Goal: Information Seeking & Learning: Learn about a topic

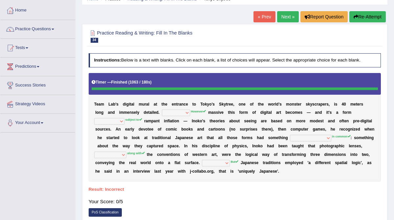
click at [377, 18] on button "Re-Attempt" at bounding box center [368, 16] width 36 height 11
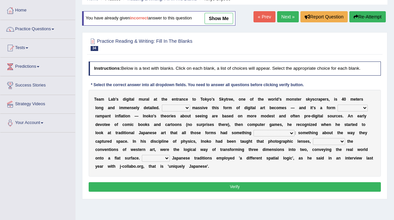
click at [174, 108] on select "However Whereas Whichever Wherever" at bounding box center [176, 107] width 28 height 7
select select "Whereas"
click at [162, 104] on select "However Whereas Whichever Wherever" at bounding box center [176, 107] width 28 height 7
click at [354, 108] on select "subject to related with apart from based on" at bounding box center [353, 107] width 30 height 7
select select "related with"
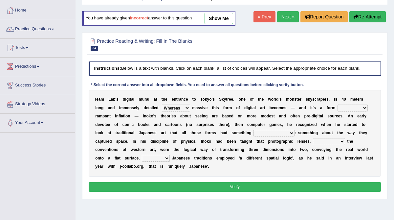
click at [338, 104] on select "subject to related with apart from based on" at bounding box center [353, 107] width 30 height 7
click at [272, 133] on select "in fact as whole in common in the same times" at bounding box center [274, 133] width 41 height 7
select select "in common"
click at [254, 130] on select "in fact as whole in common in the same times" at bounding box center [274, 133] width 41 height 7
click at [321, 141] on select "along with out of apart with furhter afield" at bounding box center [329, 141] width 32 height 7
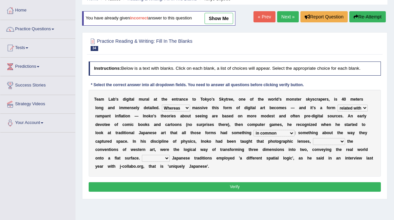
select select "along with"
click at [313, 138] on select "along with out of apart with furhter afield" at bounding box center [329, 141] width 32 height 7
click at [142, 157] on select "Thus But So Therefore" at bounding box center [156, 158] width 28 height 7
select select "But"
click at [142, 155] on select "Thus But So Therefore" at bounding box center [156, 158] width 28 height 7
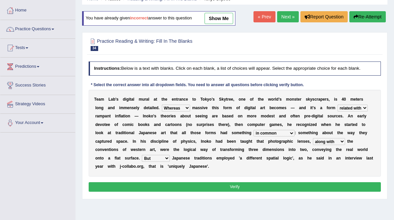
click at [173, 107] on select "However Whereas Whichever Wherever" at bounding box center [176, 107] width 28 height 7
click at [162, 104] on select "However Whereas Whichever Wherever" at bounding box center [176, 107] width 28 height 7
click at [177, 108] on select "However Whereas Whichever Wherever" at bounding box center [176, 107] width 28 height 7
select select "Whereas"
click at [162, 104] on select "However Whereas Whichever Wherever" at bounding box center [176, 107] width 28 height 7
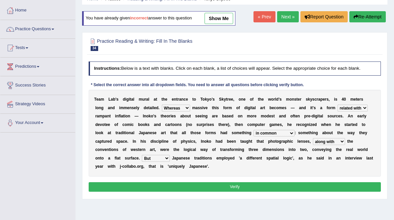
click at [177, 189] on button "Verify" at bounding box center [235, 187] width 293 height 10
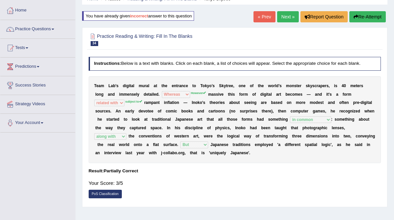
click at [282, 15] on link "Next »" at bounding box center [288, 16] width 22 height 11
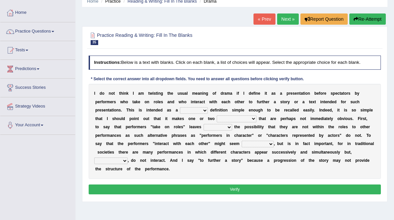
scroll to position [30, 0]
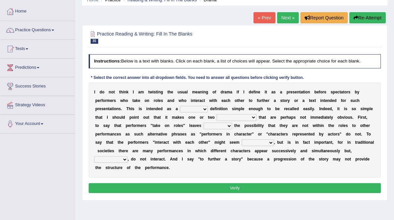
click at [204, 108] on select "handing working using applying" at bounding box center [194, 109] width 28 height 7
select select "working"
click at [180, 106] on select "handing working using applying" at bounding box center [194, 109] width 28 height 7
click at [252, 117] on select "implementations distributions distinctions comprehensions" at bounding box center [237, 117] width 40 height 7
select select "implementations"
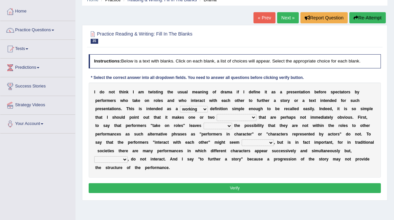
click at [217, 114] on select "implementations distributions distinctions comprehensions" at bounding box center [237, 117] width 40 height 7
click at [223, 125] on select "go covered undoubted open" at bounding box center [218, 126] width 29 height 7
click at [204, 123] on select "go covered undoubted open" at bounding box center [218, 126] width 29 height 7
click at [222, 127] on select "go covered undoubted open" at bounding box center [218, 126] width 29 height 7
click at [204, 123] on select "go covered undoubted open" at bounding box center [218, 126] width 29 height 7
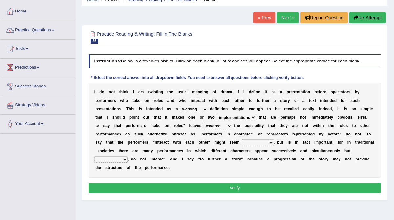
click at [223, 126] on select "go covered undoubted open" at bounding box center [218, 126] width 29 height 7
select select "open"
click at [204, 123] on select "go covered undoubted open" at bounding box center [218, 126] width 29 height 7
click at [272, 143] on select "uneven unnecessary unabated uncaring" at bounding box center [258, 142] width 32 height 7
select select "unnecessary"
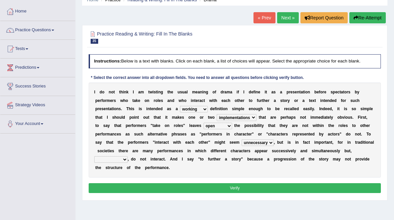
click at [242, 139] on select "uneven unnecessary unabated uncaring" at bounding box center [258, 142] width 32 height 7
click at [125, 160] on select "accordingly timely nevertheless subsequently" at bounding box center [111, 159] width 34 height 7
select select "subsequently"
click at [94, 156] on select "accordingly timely nevertheless subsequently" at bounding box center [111, 159] width 34 height 7
click at [192, 187] on button "Verify" at bounding box center [235, 188] width 293 height 10
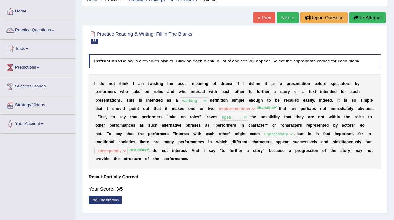
click at [284, 16] on link "Next »" at bounding box center [288, 17] width 22 height 11
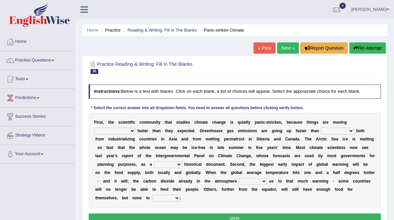
click at [119, 131] on select "few same musch most" at bounding box center [114, 130] width 41 height 7
select select "musch"
click at [94, 127] on select "few same musch most" at bounding box center [114, 130] width 41 height 7
click at [338, 131] on select "anticipation predictability ptredicts predicted" at bounding box center [337, 130] width 33 height 7
select select "predicted"
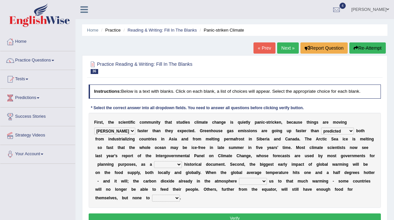
click at [321, 127] on select "anticipation predictability ptredicts predicted" at bounding box center [337, 130] width 33 height 7
click at [176, 164] on select "purely evenly firmly actively" at bounding box center [168, 164] width 28 height 7
click at [154, 161] on select "purely evenly firmly actively" at bounding box center [168, 164] width 28 height 7
click at [178, 165] on select "purely evenly firmly actively" at bounding box center [168, 164] width 28 height 7
select select "purely"
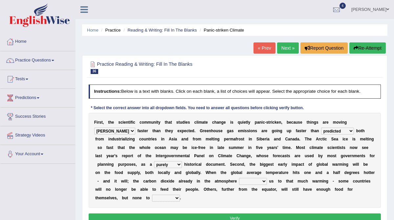
click at [154, 161] on select "purely evenly firmly actively" at bounding box center [168, 164] width 28 height 7
click at [256, 182] on select "commits directs allows addresses" at bounding box center [253, 181] width 28 height 7
select select "allows"
click at [239, 178] on select "commits directs allows addresses" at bounding box center [253, 181] width 28 height 7
click at [152, 201] on select "spare apply dispense consume" at bounding box center [166, 198] width 28 height 7
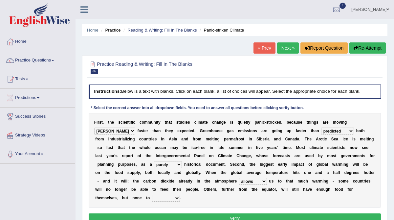
select select "spare"
click at [152, 195] on select "spare apply dispense consume" at bounding box center [166, 198] width 28 height 7
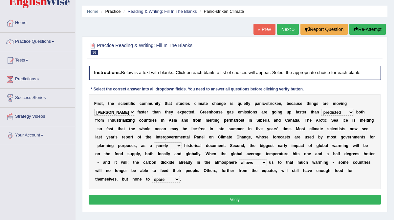
scroll to position [19, 0]
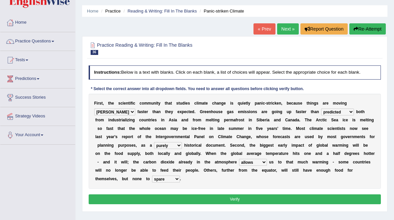
click at [191, 199] on button "Verify" at bounding box center [235, 199] width 293 height 10
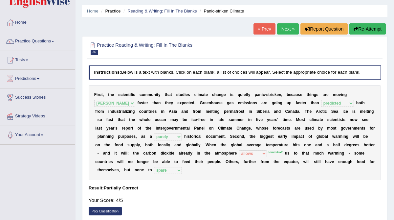
click at [286, 32] on link "Next »" at bounding box center [288, 28] width 22 height 11
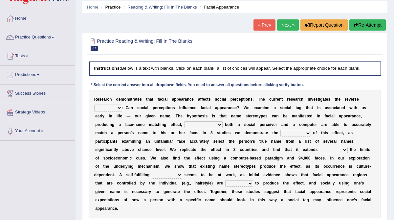
scroll to position [30, 0]
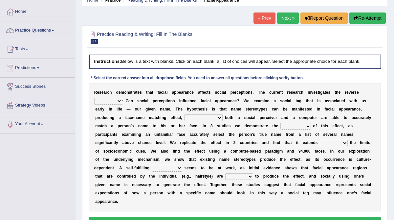
click at [118, 101] on select "link possiblity oddness polarity" at bounding box center [108, 101] width 28 height 7
click at [94, 98] on select "link possiblity oddness polarity" at bounding box center [108, 101] width 28 height 7
click at [120, 102] on select "link possiblity oddness polarity" at bounding box center [108, 101] width 28 height 7
select select "possiblity"
click at [94, 98] on select "link possiblity oddness polarity" at bounding box center [108, 101] width 28 height 7
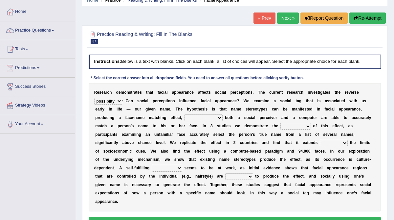
click at [221, 117] on select "notwithstanding ever whereby despite" at bounding box center [203, 117] width 38 height 7
select select "whereby"
click at [185, 114] on select "notwithstanding ever whereby despite" at bounding box center [203, 117] width 38 height 7
click at [222, 118] on select "notwithstanding ever whereby despite" at bounding box center [203, 117] width 38 height 7
click at [308, 127] on select "indolence evanescene existence transact" at bounding box center [296, 126] width 31 height 7
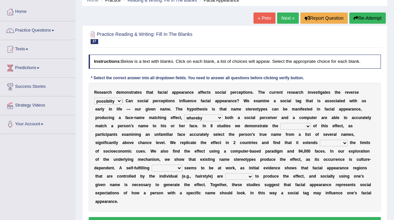
select select "existence"
click at [281, 123] on select "indolence evanescene existence transact" at bounding box center [296, 126] width 31 height 7
click at [343, 144] on select "within into beyond by" at bounding box center [334, 143] width 28 height 7
select select "beyond"
click at [320, 140] on select "within into beyond by" at bounding box center [334, 143] width 28 height 7
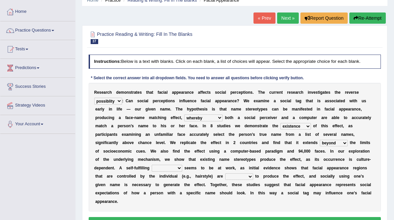
click at [181, 168] on select "prophecy observation preference stipulation" at bounding box center [167, 168] width 31 height 7
select select "preference"
click at [152, 165] on select "prophecy observation preference stipulation" at bounding box center [167, 168] width 31 height 7
click at [250, 177] on select "sufficient proficient scant efficient" at bounding box center [239, 176] width 28 height 7
select select "efficient"
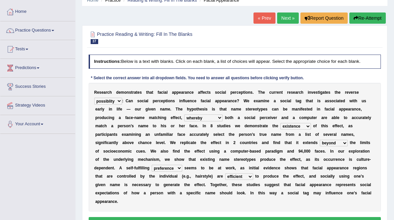
click at [225, 173] on select "sufficient proficient scant efficient" at bounding box center [239, 176] width 28 height 7
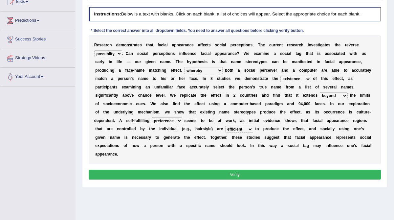
scroll to position [77, 0]
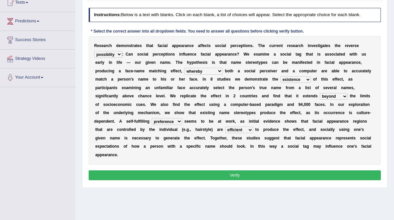
click at [238, 174] on button "Verify" at bounding box center [235, 175] width 293 height 10
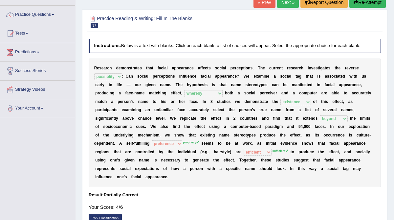
scroll to position [45, 0]
click at [284, 4] on link "Next »" at bounding box center [288, 2] width 22 height 11
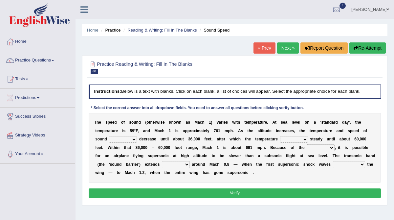
click at [133, 139] on select "not yet none both" at bounding box center [123, 139] width 28 height 7
select select "both"
click at [109, 136] on select "not yet none both" at bounding box center [123, 139] width 28 height 7
click at [306, 140] on select "opposes remains plots mutates" at bounding box center [294, 139] width 28 height 7
select select "remains"
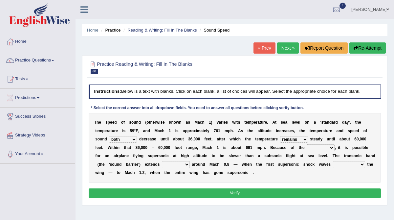
click at [281, 136] on select "opposes remains plots mutates" at bounding box center [294, 139] width 28 height 7
click at [330, 147] on select "veriety variation ventilation similarity" at bounding box center [321, 147] width 28 height 7
select select "variation"
click at [307, 144] on select "veriety variation ventilation similarity" at bounding box center [321, 147] width 28 height 7
click at [185, 165] on select "near from with in" at bounding box center [176, 164] width 28 height 7
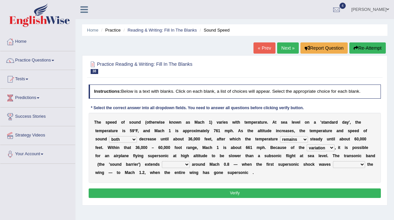
select select "from"
click at [162, 161] on select "near from with in" at bounding box center [176, 164] width 28 height 7
click at [350, 163] on select "diverge from form on add to prevent from" at bounding box center [349, 164] width 32 height 7
select select "add to"
click at [333, 161] on select "diverge from form on add to prevent from" at bounding box center [349, 164] width 32 height 7
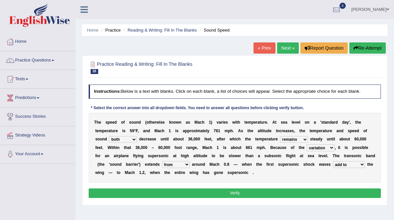
click at [135, 139] on select "not yet none both" at bounding box center [123, 139] width 28 height 7
click at [225, 192] on button "Verify" at bounding box center [235, 193] width 293 height 10
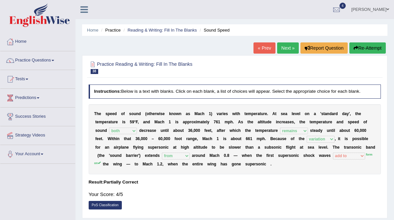
click at [286, 49] on link "Next »" at bounding box center [288, 47] width 22 height 11
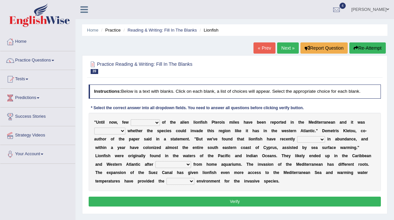
click at [156, 123] on select "collections sights views sightings" at bounding box center [145, 122] width 29 height 7
select select "sightings"
click at [131, 119] on select "collections sights views sightings" at bounding box center [145, 122] width 29 height 7
click at [123, 131] on select "somehow although that quesionable" at bounding box center [109, 130] width 31 height 7
select select "quesionable"
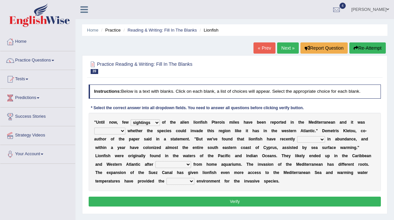
click at [94, 127] on select "somehow although that quesionable" at bounding box center [109, 130] width 31 height 7
click at [323, 140] on select "shown flatted stabled increased" at bounding box center [311, 139] width 28 height 7
click at [297, 136] on select "shown flatted stabled increased" at bounding box center [311, 139] width 28 height 7
click at [322, 140] on select "shown flatted stabled increased" at bounding box center [311, 139] width 28 height 7
select select "shown"
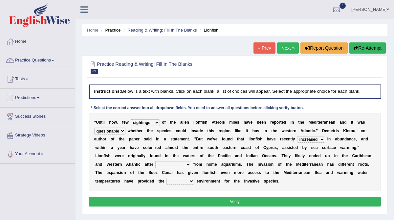
click at [297, 136] on select "shown flatted stabled increased" at bounding box center [311, 139] width 28 height 7
click at [187, 164] on select "release being released released releasing" at bounding box center [173, 164] width 36 height 7
click at [155, 161] on select "release being released released releasing" at bounding box center [173, 164] width 36 height 7
click at [189, 164] on select "release being released released releasing" at bounding box center [173, 164] width 36 height 7
select select "being released"
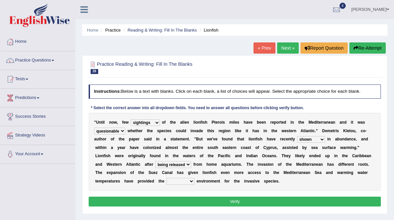
click at [155, 161] on select "release being released released releasing" at bounding box center [173, 164] width 36 height 7
click at [191, 181] on select "whole overall partial perfect" at bounding box center [181, 181] width 28 height 7
select select "perfect"
click at [167, 178] on select "whole overall partial perfect" at bounding box center [181, 181] width 28 height 7
click at [153, 123] on select "collections sights views sightings" at bounding box center [145, 122] width 29 height 7
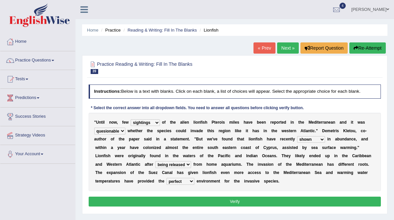
click at [168, 200] on button "Verify" at bounding box center [235, 202] width 293 height 10
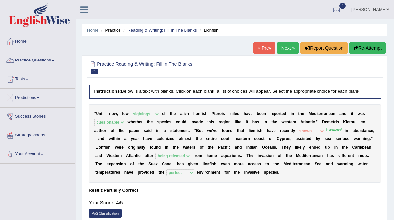
click at [284, 45] on link "Next »" at bounding box center [288, 47] width 22 height 11
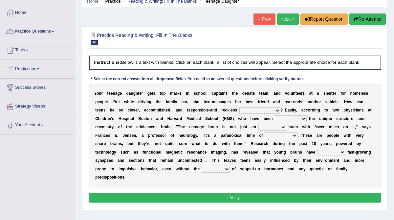
scroll to position [29, 0]
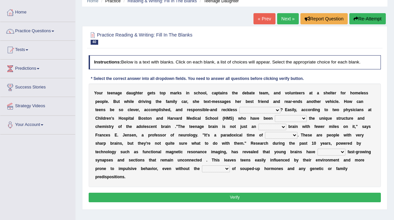
click at [274, 110] on select "for the time being at the same time as ever ingood time" at bounding box center [260, 110] width 41 height 7
select select "at the same time"
click at [240, 107] on select "for the time being at the same time as ever ingood time" at bounding box center [260, 110] width 41 height 7
click at [292, 116] on select "explaining exploring exposing enumerating" at bounding box center [291, 118] width 32 height 7
click at [275, 115] on select "explaining exploring exposing enumerating" at bounding box center [291, 118] width 32 height 7
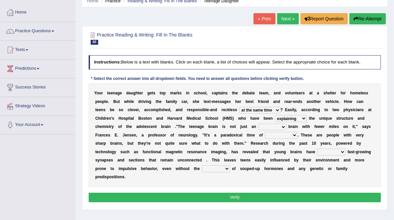
click at [301, 120] on select "explaining exploring exposing enumerating" at bounding box center [291, 118] width 32 height 7
select select "exploring"
click at [275, 115] on select "explaining exploring exposing enumerating" at bounding box center [291, 118] width 32 height 7
click at [274, 125] on select "ample adult adulthood abundant" at bounding box center [273, 127] width 28 height 7
select select "adult"
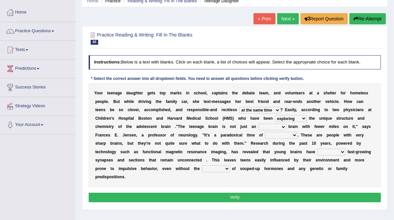
click at [259, 124] on select "ample adult adulthood abundant" at bounding box center [273, 127] width 28 height 7
click at [282, 128] on select "ample adult adulthood abundant" at bounding box center [273, 127] width 28 height 7
click at [281, 126] on select "ample adult adulthood abundant" at bounding box center [273, 127] width 28 height 7
click at [259, 124] on select "ample adult adulthood abundant" at bounding box center [273, 127] width 28 height 7
click at [294, 135] on select "enrichment development adornment adoration" at bounding box center [281, 135] width 33 height 7
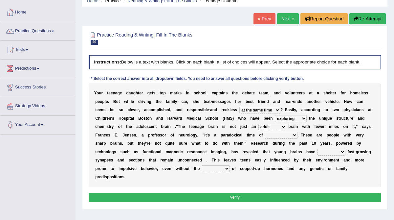
select select "development"
click at [265, 132] on select "enrichment development adornment adoration" at bounding box center [281, 135] width 33 height 7
click at [332, 151] on select "both either whole few" at bounding box center [332, 152] width 28 height 7
select select "both"
click at [318, 149] on select "both either whole few" at bounding box center [332, 152] width 28 height 7
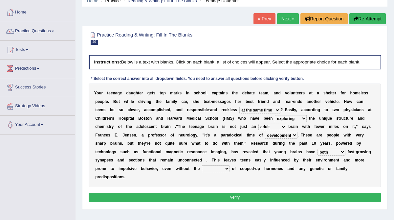
click at [224, 170] on select "impact impress impair impose" at bounding box center [216, 168] width 28 height 7
select select "impact"
click at [202, 165] on select "impact impress impair impose" at bounding box center [216, 168] width 28 height 7
click at [218, 198] on button "Verify" at bounding box center [235, 198] width 293 height 10
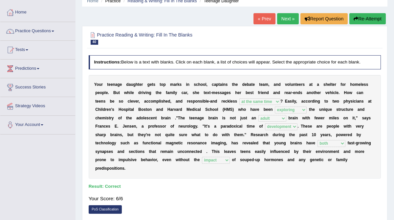
click at [284, 21] on link "Next »" at bounding box center [288, 18] width 22 height 11
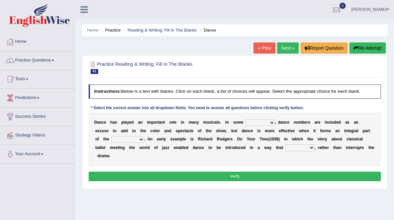
click at [266, 122] on select "dimentions cases brief extent" at bounding box center [260, 122] width 29 height 7
select select "cases"
click at [246, 119] on select "dimentions cases brief extent" at bounding box center [260, 122] width 29 height 7
click at [125, 139] on select "prowess plot phenomenon round about" at bounding box center [127, 139] width 33 height 7
select select "phenomenon"
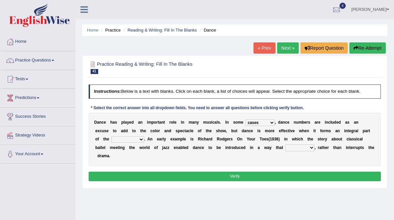
click at [111, 136] on select "prowess plot phenomenon round about" at bounding box center [127, 139] width 33 height 7
click at [297, 147] on select "crumples enhances encumbers levels" at bounding box center [300, 147] width 29 height 7
select select "enhances"
click at [286, 144] on select "crumples enhances encumbers levels" at bounding box center [300, 147] width 29 height 7
click at [124, 140] on select "prowess plot phenomenon round about" at bounding box center [127, 139] width 33 height 7
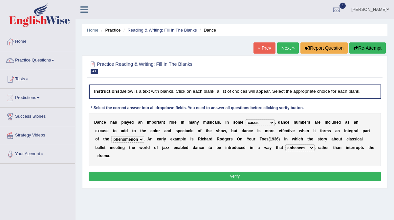
select select "plot"
click at [111, 136] on select "prowess plot phenomenon round about" at bounding box center [127, 139] width 33 height 7
click at [134, 177] on button "Verify" at bounding box center [235, 177] width 293 height 10
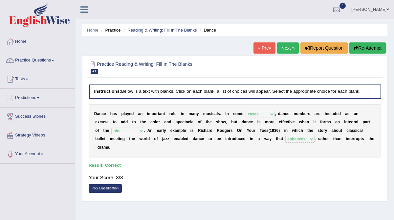
click at [281, 50] on link "Next »" at bounding box center [288, 47] width 22 height 11
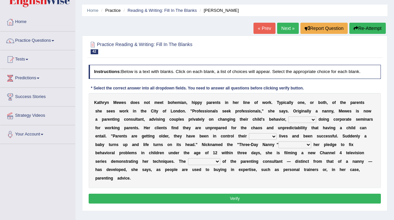
scroll to position [24, 0]
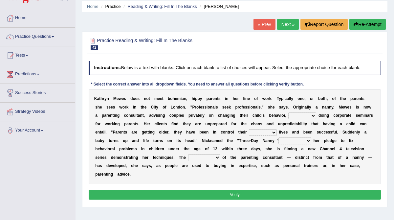
click at [303, 116] on select "as long as in order to in spite of as well as" at bounding box center [303, 115] width 28 height 7
select select "as well as"
click at [289, 112] on select "as long as in order to in spite of as well as" at bounding box center [303, 115] width 28 height 7
click at [306, 116] on select "as long as in order to in spite of as well as" at bounding box center [303, 115] width 28 height 7
click at [259, 131] on select "whole all full every" at bounding box center [263, 132] width 28 height 7
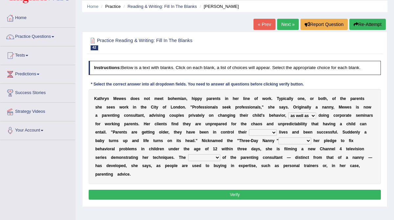
select select "whole"
click at [249, 129] on select "whole all full every" at bounding box center [263, 132] width 28 height 7
click at [261, 133] on select "whole all full every" at bounding box center [263, 132] width 28 height 7
click at [249, 129] on select "whole all full every" at bounding box center [263, 132] width 28 height 7
click at [297, 141] on select "related with together with because of according to" at bounding box center [295, 140] width 33 height 7
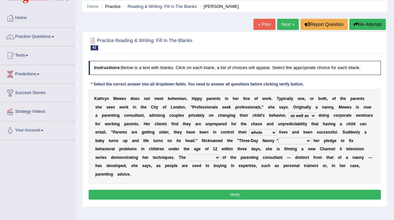
select select "according to"
click at [279, 137] on select "related with together with because of according to" at bounding box center [295, 140] width 33 height 7
click at [202, 157] on select "percentage performance role belief" at bounding box center [204, 157] width 32 height 7
select select "role"
click at [188, 154] on select "percentage performance role belief" at bounding box center [204, 157] width 32 height 7
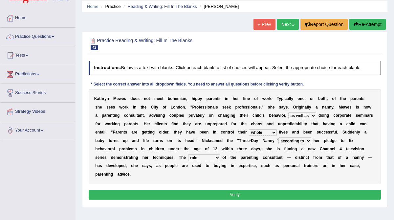
click at [305, 116] on select "as long as in order to in spite of as well as" at bounding box center [303, 115] width 28 height 7
click at [289, 112] on select "as long as in order to in spite of as well as" at bounding box center [303, 115] width 28 height 7
click at [295, 140] on select "related with together with because of according to" at bounding box center [295, 140] width 33 height 7
click at [279, 137] on select "related with together with because of according to" at bounding box center [295, 140] width 33 height 7
click at [252, 197] on button "Verify" at bounding box center [235, 195] width 293 height 10
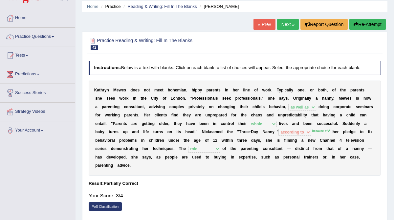
scroll to position [0, 0]
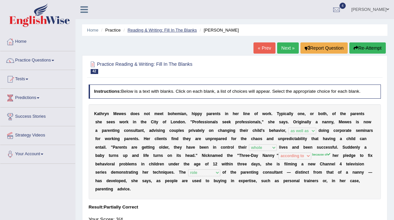
click at [176, 30] on link "Reading & Writing: Fill In The Blanks" at bounding box center [161, 30] width 69 height 5
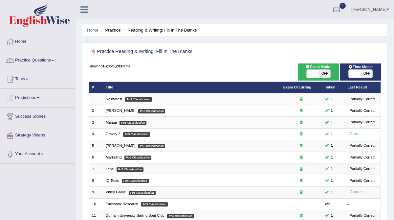
click at [363, 73] on span "OFF" at bounding box center [367, 74] width 12 height 8
checkbox input "true"
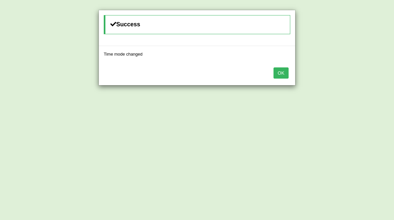
click at [286, 75] on button "OK" at bounding box center [281, 72] width 15 height 11
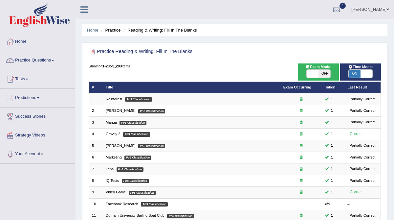
click at [325, 73] on span "OFF" at bounding box center [325, 74] width 12 height 8
checkbox input "true"
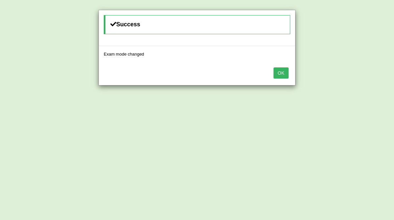
click at [286, 71] on button "OK" at bounding box center [281, 72] width 15 height 11
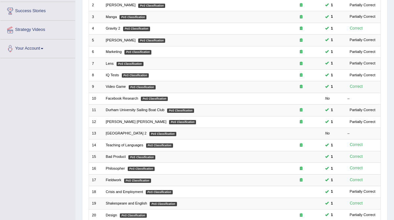
scroll to position [147, 0]
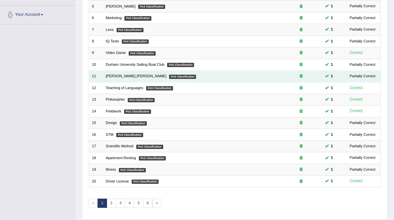
scroll to position [155, 0]
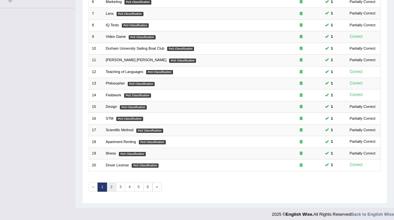
click at [111, 182] on link "2" at bounding box center [112, 186] width 10 height 9
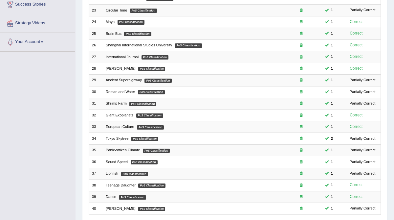
scroll to position [155, 0]
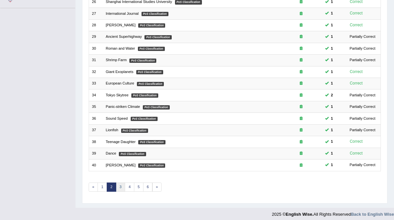
click at [119, 182] on link "3" at bounding box center [121, 186] width 10 height 9
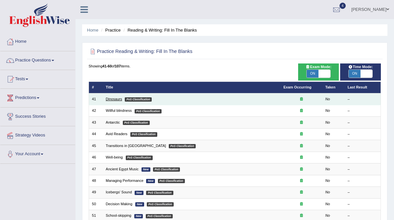
click at [114, 99] on link "Dinosaurs" at bounding box center [114, 99] width 16 height 4
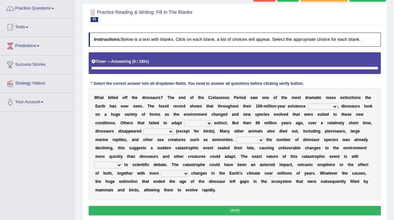
scroll to position [57, 0]
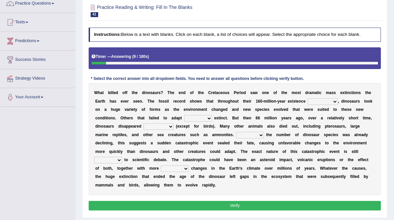
click at [331, 102] on select "existence continuous extent expectation" at bounding box center [323, 101] width 30 height 7
select select "extent"
click at [308, 98] on select "existence continuous extent expectation" at bounding box center [323, 101] width 30 height 7
click at [207, 117] on select "went to go going go" at bounding box center [198, 118] width 28 height 7
select select "went"
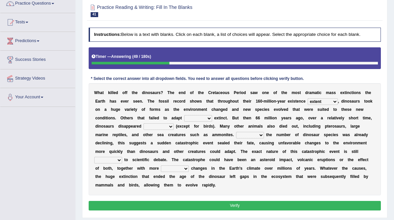
click at [184, 115] on select "went to go going go" at bounding box center [198, 118] width 28 height 7
click at [333, 102] on select "existence continuous extent expectation" at bounding box center [323, 101] width 30 height 7
click at [308, 98] on select "existence continuous extent expectation" at bounding box center [323, 101] width 30 height 7
click at [330, 100] on select "existence continuous extent expectation" at bounding box center [323, 101] width 30 height 7
select select "extent"
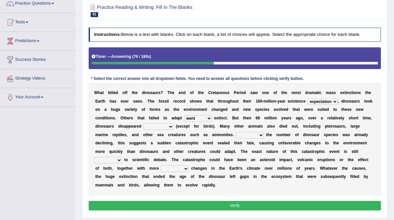
click at [308, 98] on select "existence continuous extent expectation" at bounding box center [323, 101] width 30 height 7
click at [170, 126] on select "partially gradually completely excessively" at bounding box center [159, 126] width 30 height 7
select select "completely"
click at [144, 123] on select "partially gradually completely excessively" at bounding box center [159, 126] width 30 height 7
click at [246, 134] on select "However Because Although Unless" at bounding box center [250, 135] width 28 height 7
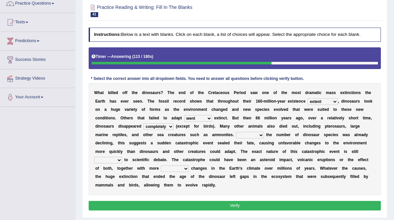
select select "Although"
click at [236, 132] on select "However Because Although Unless" at bounding box center [250, 135] width 28 height 7
click at [168, 126] on select "partially gradually completely excessively" at bounding box center [159, 126] width 30 height 7
select select "excessively"
click at [144, 123] on select "partially gradually completely excessively" at bounding box center [159, 126] width 30 height 7
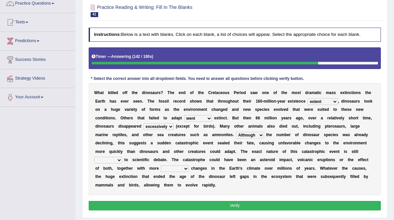
click at [122, 157] on select "relative open additional focused" at bounding box center [108, 160] width 28 height 7
select select "focused"
click at [122, 157] on select "relative open additional focused" at bounding box center [108, 160] width 28 height 7
click at [164, 169] on select "irregular gradual spiritual positive" at bounding box center [175, 168] width 28 height 7
select select "irregular"
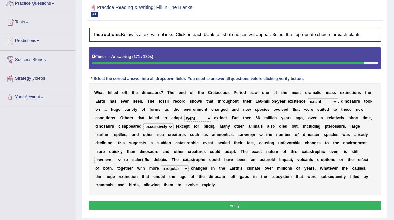
click at [161, 165] on select "irregular gradual spiritual positive" at bounding box center [175, 168] width 28 height 7
click at [236, 135] on select "However Because Although Unless" at bounding box center [250, 135] width 28 height 7
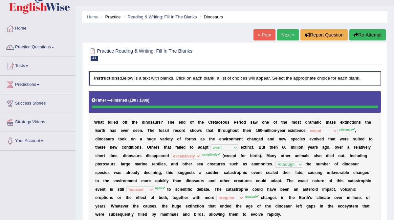
scroll to position [13, 0]
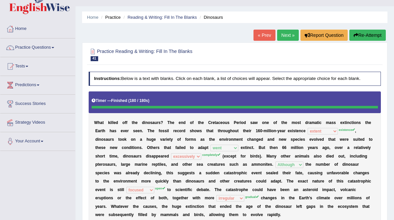
click at [284, 35] on link "Next »" at bounding box center [288, 35] width 22 height 11
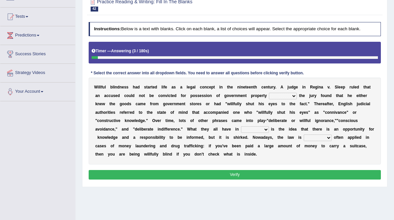
scroll to position [65, 0]
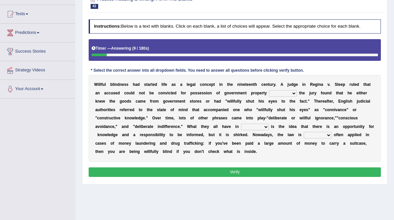
click at [293, 94] on select "since unless although thereby" at bounding box center [283, 93] width 28 height 7
select select "unless"
click at [269, 90] on select "since unless although thereby" at bounding box center [283, 93] width 28 height 7
click at [264, 125] on select "contrast total relation common" at bounding box center [255, 127] width 28 height 7
select select "common"
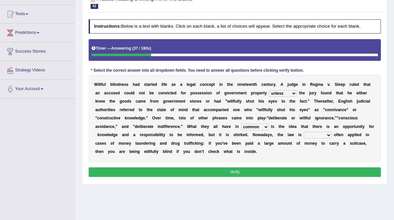
click at [241, 124] on select "contrast total relation common" at bounding box center [255, 127] width 28 height 7
click at [321, 134] on select "little few most less" at bounding box center [318, 135] width 28 height 7
select select "most"
click at [304, 132] on select "little few most less" at bounding box center [318, 135] width 28 height 7
click at [299, 173] on button "Verify" at bounding box center [235, 172] width 293 height 10
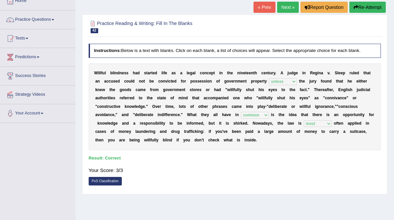
scroll to position [40, 0]
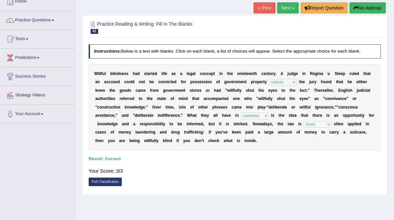
click at [285, 9] on link "Next »" at bounding box center [288, 7] width 22 height 11
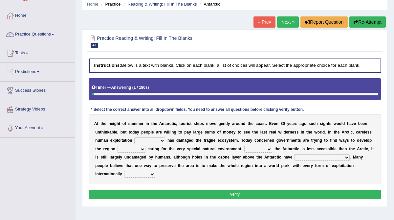
scroll to position [29, 0]
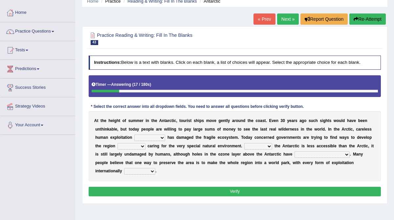
click at [162, 137] on select "in the future ever before on one side in the past" at bounding box center [149, 137] width 31 height 7
select select "in the past"
click at [134, 134] on select "in the future ever before on one side in the past" at bounding box center [149, 137] width 31 height 7
click at [142, 145] on select "while whereas even though" at bounding box center [132, 146] width 28 height 7
select select "while"
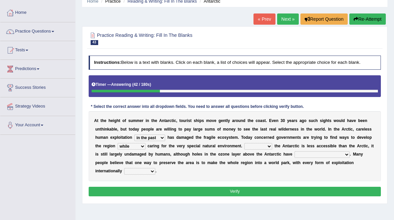
click at [118, 143] on select "while whereas even though" at bounding box center [132, 146] width 28 height 7
click at [269, 146] on select "Because Whether Unless Besides" at bounding box center [258, 146] width 28 height 7
select select "Besides"
click at [244, 143] on select "Because Whether Unless Besides" at bounding box center [258, 146] width 28 height 7
click at [270, 146] on select "Because Whether Unless Besides" at bounding box center [258, 146] width 28 height 7
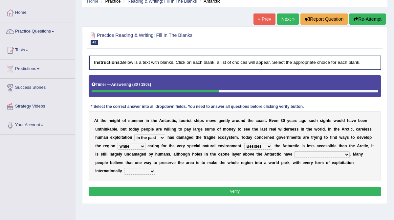
click at [301, 155] on select "yet discovered ever discovered already been discovered already been discovering" at bounding box center [322, 154] width 55 height 7
click at [295, 151] on select "yet discovered ever discovered already been discovered already been discovering" at bounding box center [322, 154] width 55 height 7
click at [326, 154] on select "yet discovered ever discovered already been discovered already been discovering" at bounding box center [322, 154] width 55 height 7
select select "already been discovered"
click at [295, 151] on select "yet discovered ever discovered already been discovered already been discovering" at bounding box center [322, 154] width 55 height 7
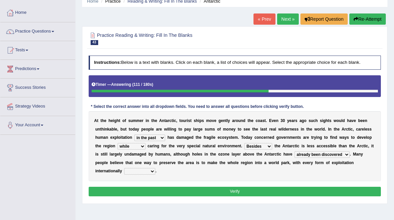
click at [150, 171] on select "expanded spanned banned transformed" at bounding box center [139, 171] width 31 height 7
click at [124, 168] on select "expanded spanned banned transformed" at bounding box center [139, 171] width 31 height 7
click at [150, 170] on select "expanded spanned banned transformed" at bounding box center [139, 171] width 31 height 7
select select "banned"
click at [124, 168] on select "expanded spanned banned transformed" at bounding box center [139, 171] width 31 height 7
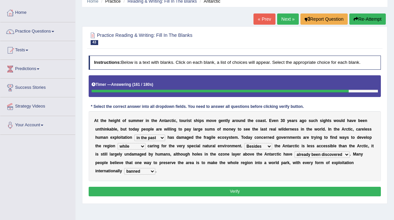
click at [178, 191] on button "Verify" at bounding box center [235, 192] width 293 height 10
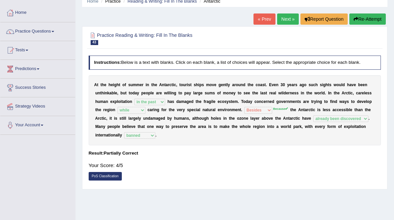
click at [283, 23] on link "Next »" at bounding box center [288, 18] width 22 height 11
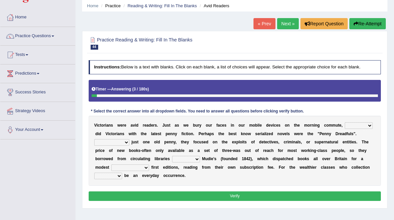
scroll to position [29, 0]
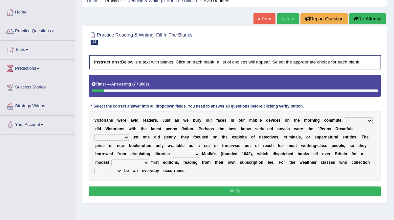
click at [368, 120] on select "either so too neither whether" at bounding box center [359, 120] width 28 height 7
select select "either"
click at [345, 117] on select "either so too neither whether" at bounding box center [359, 120] width 28 height 7
click at [126, 136] on select "Costed Having costed Costing Cost" at bounding box center [111, 137] width 35 height 7
select select "Having costed"
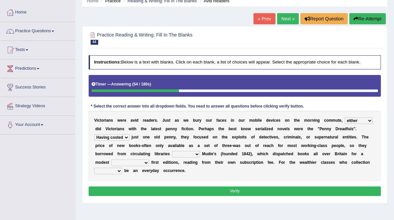
click at [94, 134] on select "Costed Having costed Costing Cost" at bounding box center [111, 137] width 35 height 7
click at [197, 152] on select "such as other than that is as to" at bounding box center [186, 154] width 28 height 7
select select "such as"
click at [172, 151] on select "such as other than that is as to" at bounding box center [186, 154] width 28 height 7
click at [145, 162] on select "could afford afford having afforded affording" at bounding box center [130, 162] width 38 height 7
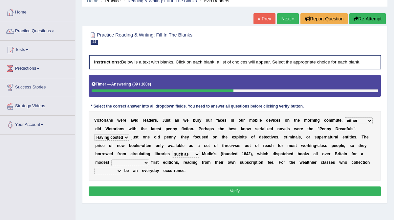
select select "affording"
click at [111, 159] on select "could afford afford having afforded affording" at bounding box center [130, 162] width 38 height 7
click at [146, 162] on select "could afford afford having afforded affording" at bounding box center [130, 162] width 38 height 7
click at [122, 170] on b at bounding box center [123, 170] width 2 height 5
click at [118, 170] on select "would could should did" at bounding box center [108, 171] width 28 height 7
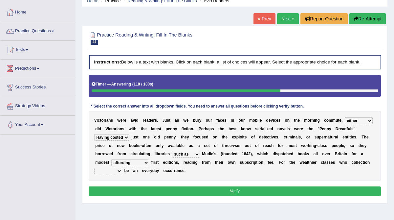
select select "could"
click at [94, 168] on select "would could should did" at bounding box center [108, 171] width 28 height 7
click at [146, 163] on select "could afford afford having afforded affording" at bounding box center [130, 162] width 38 height 7
select select "could afford"
click at [111, 159] on select "could afford afford having afforded affording" at bounding box center [130, 162] width 38 height 7
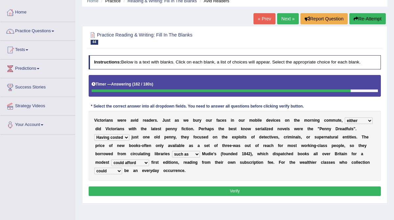
click at [119, 170] on select "would could should did" at bounding box center [108, 171] width 28 height 7
click at [94, 168] on select "would could should did" at bounding box center [108, 171] width 28 height 7
click at [120, 170] on select "would could should did" at bounding box center [108, 171] width 28 height 7
select select "could"
click at [94, 168] on select "would could should did" at bounding box center [108, 171] width 28 height 7
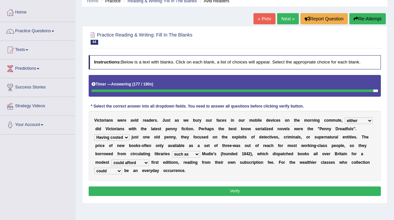
click at [146, 162] on select "could afford afford having afforded affording" at bounding box center [130, 162] width 38 height 7
select select "affording"
click at [111, 159] on select "could afford afford having afforded affording" at bounding box center [130, 162] width 38 height 7
click at [160, 190] on button "Verify" at bounding box center [235, 191] width 293 height 10
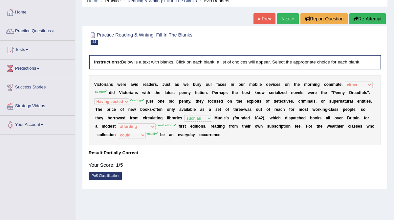
click at [285, 20] on link "Next »" at bounding box center [288, 18] width 22 height 11
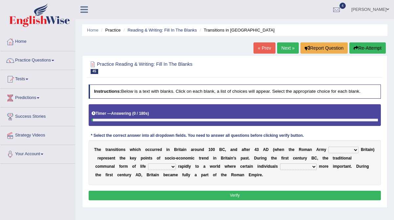
click at [254, 52] on link "« Prev" at bounding box center [265, 47] width 22 height 11
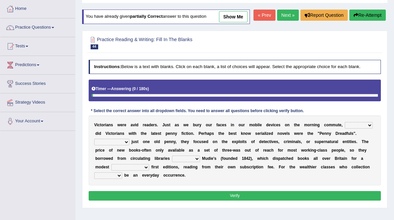
scroll to position [37, 0]
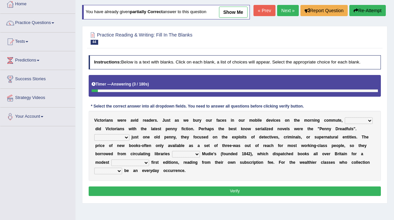
click at [238, 12] on link "show me" at bounding box center [233, 12] width 29 height 11
select select "either"
select select "Having costed"
select select "such as"
select select "affording"
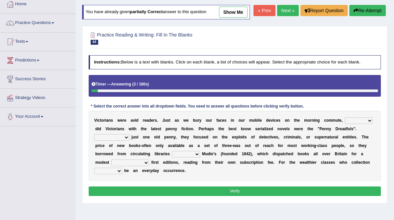
select select "could"
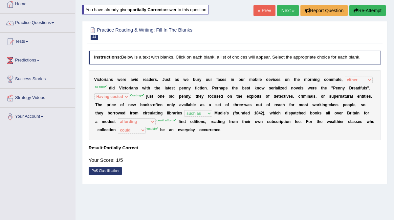
click at [279, 12] on link "Next »" at bounding box center [288, 10] width 22 height 11
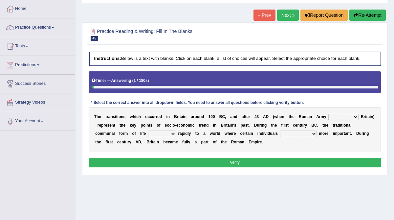
scroll to position [35, 0]
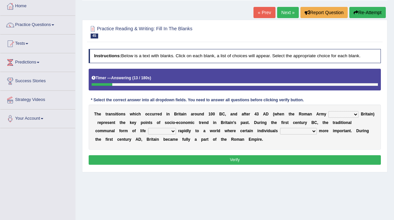
click at [354, 113] on select "purported pursued enlightened invaded" at bounding box center [344, 114] width 30 height 7
select select "invaded"
click at [329, 111] on select "purported pursued enlightened invaded" at bounding box center [344, 114] width 30 height 7
click at [150, 130] on select "withdrew shaped awarded shifted" at bounding box center [162, 131] width 28 height 7
select select "shifted"
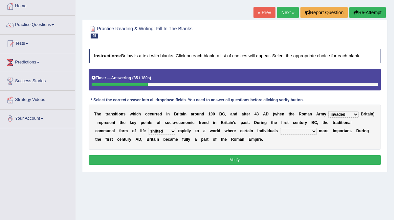
click at [148, 128] on select "withdrew shaped awarded shifted" at bounding box center [162, 131] width 28 height 7
click at [282, 131] on select "became become having become becoming" at bounding box center [298, 131] width 37 height 7
select select "became"
click at [280, 128] on select "became become having become becoming" at bounding box center [298, 131] width 37 height 7
click at [148, 131] on select "withdrew shaped awarded shifted" at bounding box center [162, 131] width 28 height 7
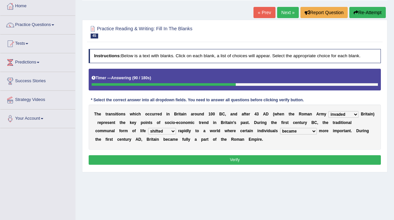
click at [160, 155] on button "Verify" at bounding box center [235, 160] width 293 height 10
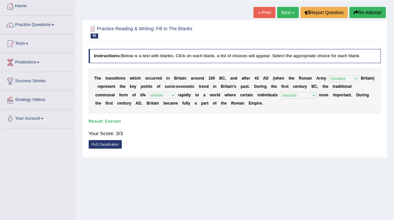
click at [285, 12] on link "Next »" at bounding box center [288, 12] width 22 height 11
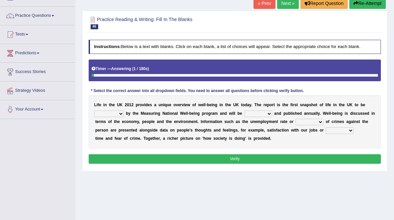
scroll to position [45, 0]
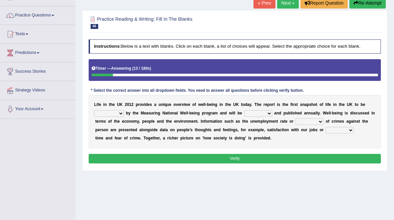
click at [121, 113] on select "delivered protected demanded overviewed" at bounding box center [109, 113] width 30 height 7
select select "delivered"
click at [94, 110] on select "delivered protected demanded overviewed" at bounding box center [109, 113] width 30 height 7
click at [270, 112] on select "distorted charted updated arranged" at bounding box center [258, 113] width 28 height 7
select select "updated"
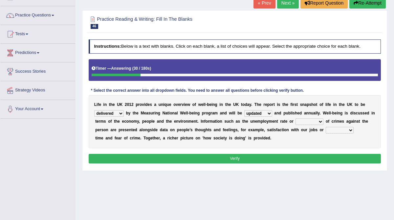
click at [244, 110] on select "distorted charted updated arranged" at bounding box center [258, 113] width 28 height 7
click at [320, 121] on select "velocity weight span number" at bounding box center [310, 121] width 28 height 7
select select "number"
click at [296, 118] on select "velocity weight span number" at bounding box center [310, 121] width 28 height 7
click at [344, 130] on select "pressure plea fancy leisure" at bounding box center [340, 130] width 28 height 7
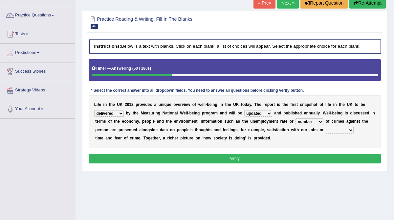
select select "leisure"
click at [326, 127] on select "pressure plea fancy leisure" at bounding box center [340, 130] width 28 height 7
click at [313, 158] on button "Verify" at bounding box center [235, 159] width 293 height 10
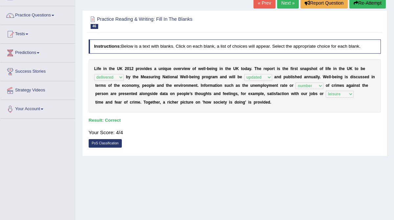
click at [282, 5] on link "Next »" at bounding box center [288, 2] width 22 height 11
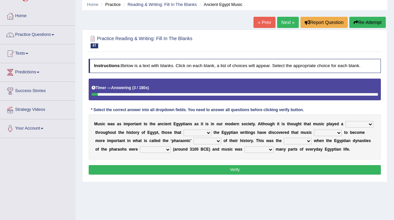
scroll to position [27, 0]
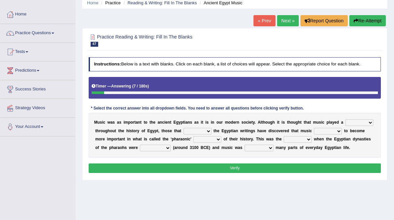
click at [362, 122] on select "role game response situation" at bounding box center [360, 122] width 28 height 7
select select "role"
click at [346, 119] on select "role game response situation" at bounding box center [360, 122] width 28 height 7
click at [209, 131] on select "need require confirm study" at bounding box center [198, 131] width 28 height 7
select select "study"
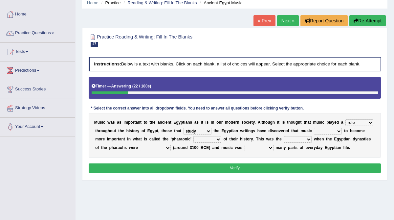
click at [184, 128] on select "need require confirm study" at bounding box center [198, 131] width 28 height 7
click at [325, 130] on select "predicted seemed like thought" at bounding box center [328, 131] width 28 height 7
select select "seemed"
click at [314, 128] on select "predicted seemed like thought" at bounding box center [328, 131] width 28 height 7
click at [218, 140] on select "period people place race" at bounding box center [208, 139] width 28 height 7
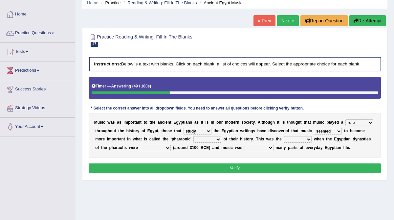
select select "period"
click at [194, 136] on select "period people place race" at bounding box center [208, 139] width 28 height 7
click at [298, 138] on select "result range time group" at bounding box center [298, 139] width 28 height 7
select select "time"
click at [284, 136] on select "result range time group" at bounding box center [298, 139] width 28 height 7
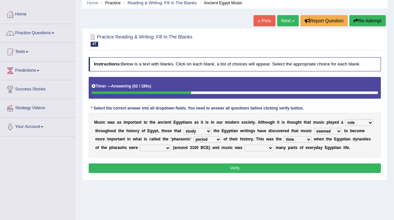
click at [166, 147] on select "contributed established constructed raised" at bounding box center [155, 148] width 31 height 7
select select "constructed"
click at [140, 145] on select "contributed established constructed raised" at bounding box center [155, 148] width 31 height 7
click at [269, 147] on select "found at found found from found in" at bounding box center [259, 148] width 29 height 7
select select "found in"
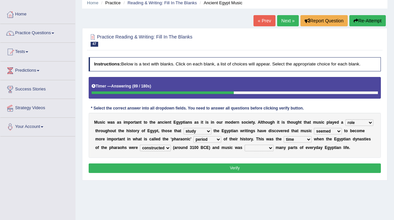
click at [245, 145] on select "found at found found from found in" at bounding box center [259, 148] width 29 height 7
click at [164, 147] on select "contributed established constructed raised" at bounding box center [155, 148] width 31 height 7
click at [140, 145] on select "contributed established constructed raised" at bounding box center [155, 148] width 31 height 7
click at [178, 165] on button "Verify" at bounding box center [235, 168] width 293 height 10
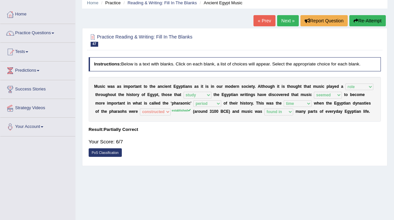
click at [284, 21] on link "Next »" at bounding box center [288, 20] width 22 height 11
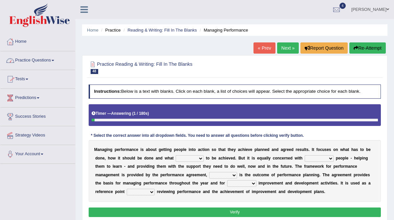
click at [43, 58] on link "Practice Questions" at bounding box center [37, 59] width 75 height 16
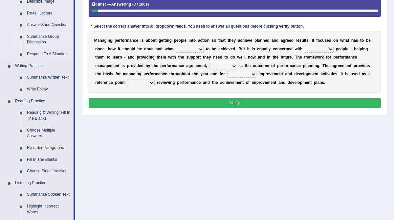
scroll to position [114, 0]
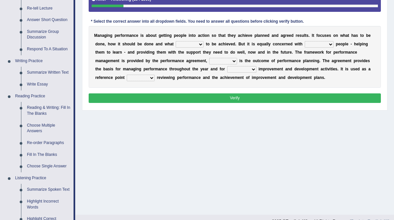
click at [200, 44] on select "is need must requires" at bounding box center [190, 44] width 28 height 7
select select "requires"
click at [176, 41] on select "is need must requires" at bounding box center [190, 44] width 28 height 7
click at [319, 43] on select "developing evaluating recruiting alerting" at bounding box center [319, 44] width 29 height 7
click at [305, 41] on select "developing evaluating recruiting alerting" at bounding box center [319, 44] width 29 height 7
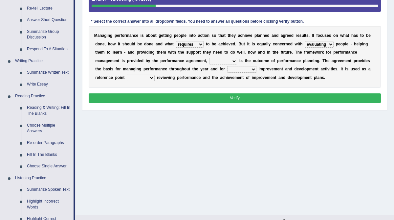
click at [320, 45] on select "developing evaluating recruiting alerting" at bounding box center [319, 44] width 29 height 7
select select "developing"
click at [305, 41] on select "developing evaluating recruiting alerting" at bounding box center [319, 44] width 29 height 7
click at [226, 61] on select "what this which of which" at bounding box center [223, 61] width 28 height 7
select select "which"
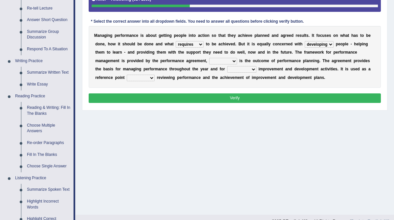
click at [209, 58] on select "what this which of which" at bounding box center [223, 61] width 28 height 7
click at [249, 69] on select "guiding reassuring heralding concluding" at bounding box center [241, 69] width 29 height 7
click at [227, 66] on select "guiding reassuring heralding concluding" at bounding box center [241, 69] width 29 height 7
click at [246, 72] on select "guiding reassuring heralding concluding" at bounding box center [241, 69] width 29 height 7
select select "guiding"
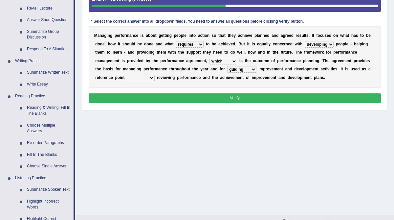
click at [227, 66] on select "guiding reassuring heralding concluding" at bounding box center [241, 69] width 29 height 7
click at [146, 78] on select "when as until since" at bounding box center [141, 78] width 28 height 7
select select "when"
click at [127, 75] on select "when as until since" at bounding box center [141, 78] width 28 height 7
click at [326, 43] on select "developing evaluating recruiting alerting" at bounding box center [319, 44] width 29 height 7
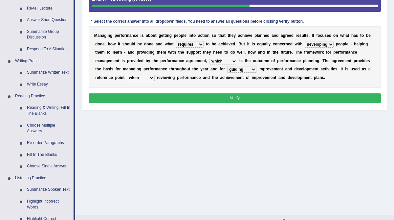
select select "evaluating"
click at [305, 41] on select "developing evaluating recruiting alerting" at bounding box center [319, 44] width 29 height 7
click at [252, 69] on select "guiding reassuring heralding concluding" at bounding box center [241, 69] width 29 height 7
select select "reassuring"
click at [227, 66] on select "guiding reassuring heralding concluding" at bounding box center [241, 69] width 29 height 7
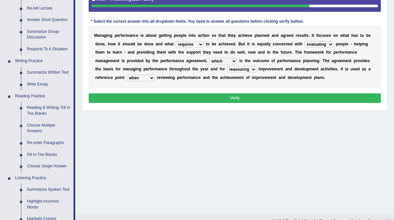
click at [249, 95] on button "Verify" at bounding box center [235, 98] width 293 height 10
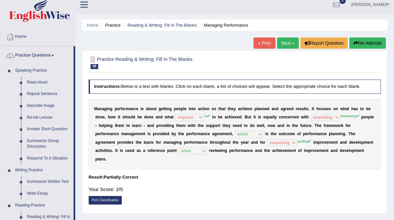
scroll to position [0, 0]
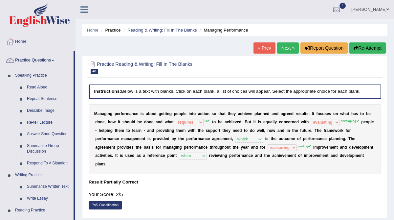
click at [286, 45] on link "Next »" at bounding box center [288, 47] width 22 height 11
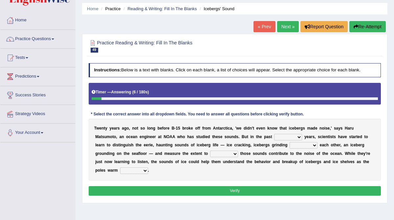
scroll to position [16, 0]
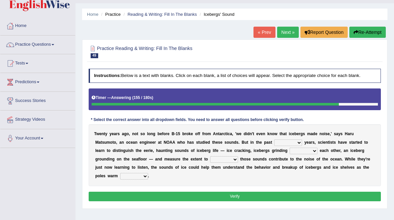
click at [298, 141] on select "for more much few" at bounding box center [288, 142] width 28 height 7
select select "few"
click at [274, 139] on select "for more much few" at bounding box center [288, 142] width 28 height 7
click at [309, 150] on select "within about through against" at bounding box center [304, 151] width 28 height 7
select select "against"
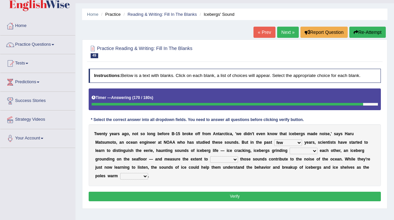
click at [290, 148] on select "within about through against" at bounding box center [304, 151] width 28 height 7
click at [226, 160] on select "which why what whether" at bounding box center [224, 159] width 28 height 7
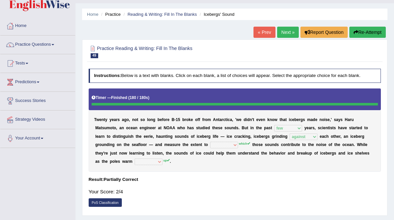
click at [367, 30] on button "Re-Attempt" at bounding box center [368, 32] width 36 height 11
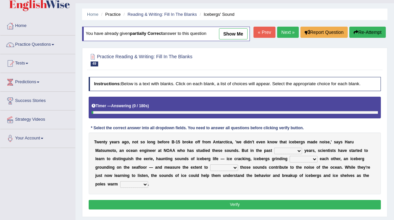
click at [285, 154] on select "for more much few" at bounding box center [288, 151] width 28 height 7
select select "few"
click at [274, 154] on select "for more much few" at bounding box center [288, 151] width 28 height 7
click at [230, 171] on select "which why what whether" at bounding box center [224, 167] width 28 height 7
click at [301, 162] on select "within about through against" at bounding box center [304, 159] width 28 height 7
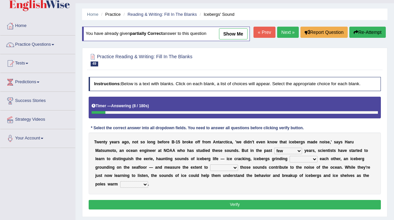
select select "against"
click at [290, 162] on select "within about through against" at bounding box center [304, 159] width 28 height 7
click at [235, 171] on select "which why what whether" at bounding box center [224, 167] width 28 height 7
select select "whether"
click at [210, 171] on select "which why what whether" at bounding box center [224, 167] width 28 height 7
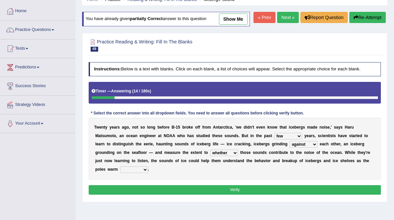
scroll to position [34, 0]
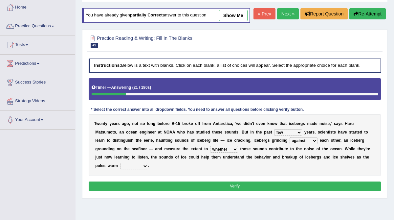
click at [143, 169] on select "away out up off" at bounding box center [134, 166] width 28 height 7
select select "up"
click at [120, 169] on select "away out up off" at bounding box center [134, 166] width 28 height 7
click at [167, 191] on button "Verify" at bounding box center [235, 186] width 293 height 10
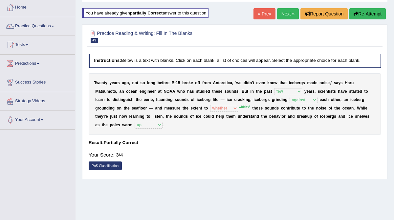
click at [283, 16] on link "Next »" at bounding box center [288, 13] width 22 height 11
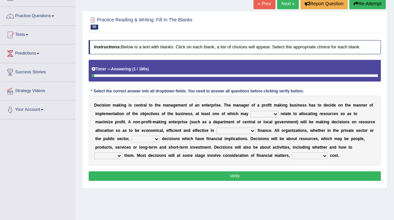
scroll to position [50, 0]
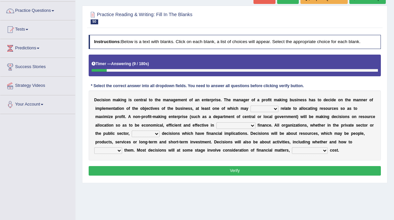
click at [267, 109] on select "better well best thereby" at bounding box center [265, 108] width 28 height 7
click at [251, 105] on select "better well best thereby" at bounding box center [265, 108] width 28 height 7
click at [274, 109] on select "better well best thereby" at bounding box center [265, 108] width 28 height 7
select select "best"
click at [251, 105] on select "better well best thereby" at bounding box center [265, 108] width 28 height 7
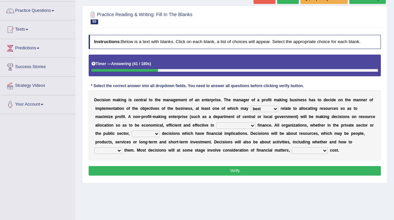
click at [235, 125] on select "its use of its using of using of accordance with" at bounding box center [236, 125] width 39 height 7
select select "accordance with"
click at [217, 122] on select "its use of its using of using of accordance with" at bounding box center [236, 125] width 39 height 7
click at [253, 125] on select "its use of its using of using of accordance with" at bounding box center [236, 125] width 39 height 7
click at [157, 133] on select "do adapt take beget" at bounding box center [146, 133] width 28 height 7
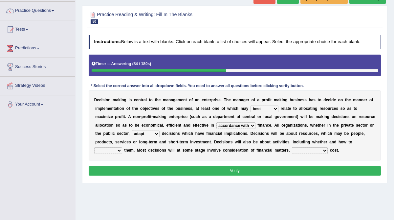
click at [132, 130] on select "do adapt take beget" at bounding box center [146, 133] width 28 height 7
click at [155, 133] on select "do adapt take beget" at bounding box center [146, 133] width 28 height 7
select select "take"
click at [132, 130] on select "do adapt take beget" at bounding box center [146, 133] width 28 height 7
click at [158, 135] on select "do adapt take beget" at bounding box center [146, 133] width 28 height 7
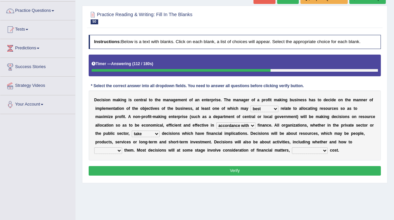
click at [119, 150] on select "overload overlook undertake underpin" at bounding box center [108, 150] width 28 height 7
select select "overlook"
click at [94, 147] on select "overload overlook undertake underpin" at bounding box center [108, 150] width 28 height 7
click at [311, 151] on select "eventually consequently particularly spontaneously" at bounding box center [310, 150] width 36 height 7
click at [292, 147] on select "eventually consequently particularly spontaneously" at bounding box center [310, 150] width 36 height 7
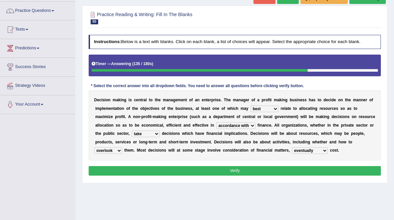
click at [325, 150] on select "eventually consequently particularly spontaneously" at bounding box center [310, 150] width 36 height 7
select select "particularly"
click at [292, 147] on select "eventually consequently particularly spontaneously" at bounding box center [310, 150] width 36 height 7
click at [157, 133] on select "do adapt take beget" at bounding box center [146, 133] width 28 height 7
select select "beget"
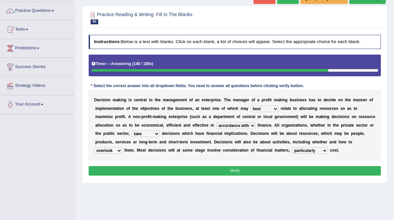
click at [132, 130] on select "do adapt take beget" at bounding box center [146, 133] width 28 height 7
click at [194, 174] on button "Verify" at bounding box center [235, 171] width 293 height 10
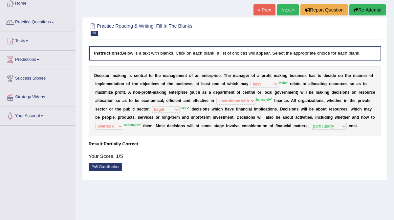
scroll to position [37, 0]
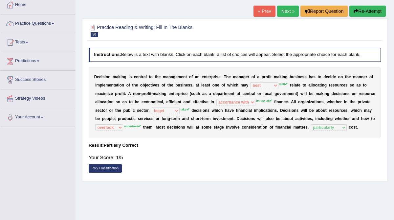
click at [286, 12] on link "Next »" at bounding box center [288, 11] width 22 height 11
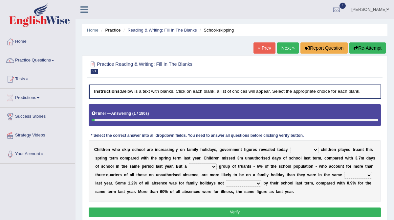
scroll to position [25, 0]
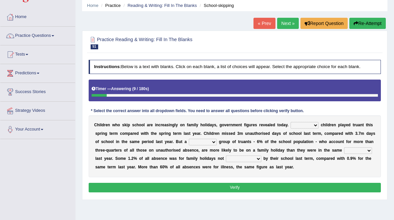
click at [308, 124] on select "Same More Fewer Less" at bounding box center [305, 125] width 28 height 7
select select "Fewer"
click at [291, 122] on select "Same More Fewer Less" at bounding box center [305, 125] width 28 height 7
click at [214, 142] on select "mere hardcore residual flimsy" at bounding box center [203, 142] width 28 height 7
select select "mere"
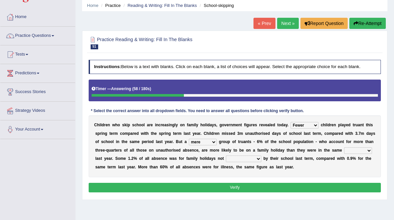
click at [189, 139] on select "mere hardcore residual flimsy" at bounding box center [203, 142] width 28 height 7
click at [355, 151] on select "time span period duration" at bounding box center [358, 150] width 28 height 7
select select "time"
click at [344, 147] on select "time span period duration" at bounding box center [358, 150] width 28 height 7
click at [358, 150] on select "time span period duration" at bounding box center [358, 150] width 28 height 7
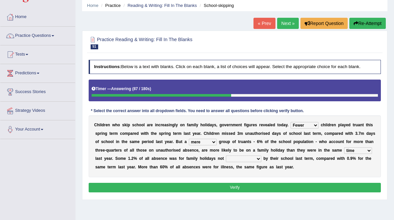
click at [344, 147] on select "time span period duration" at bounding box center [358, 150] width 28 height 7
click at [249, 158] on select "consent recommended agreed contradicted" at bounding box center [243, 158] width 35 height 7
select select "consent"
click at [226, 155] on select "consent recommended agreed contradicted" at bounding box center [243, 158] width 35 height 7
click at [243, 187] on button "Verify" at bounding box center [235, 188] width 293 height 10
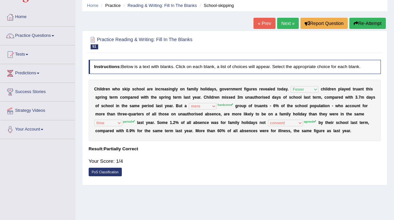
click at [289, 23] on link "Next »" at bounding box center [288, 23] width 22 height 11
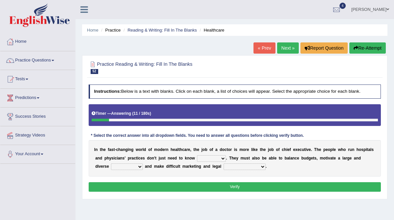
click at [221, 158] on select "dosage techniques treatments medicine" at bounding box center [211, 158] width 29 height 7
select select "treatments"
click at [197, 155] on select "dosage techniques treatments medicine" at bounding box center [211, 158] width 29 height 7
click at [137, 166] on select "gang staff employment mass" at bounding box center [127, 166] width 32 height 7
select select "employment"
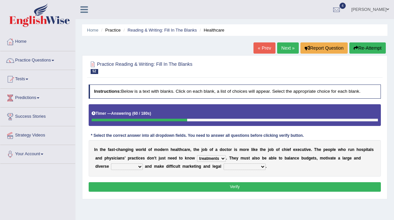
click at [111, 163] on select "gang staff employment mass" at bounding box center [127, 166] width 32 height 7
click at [241, 165] on select "decisions reactions recommendations actions" at bounding box center [245, 166] width 42 height 7
select select "decisions"
click at [224, 163] on select "decisions reactions recommendations actions" at bounding box center [245, 166] width 42 height 7
click at [235, 187] on button "Verify" at bounding box center [235, 187] width 293 height 10
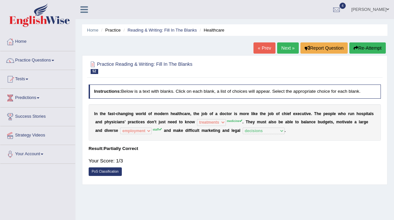
click at [282, 49] on link "Next »" at bounding box center [288, 47] width 22 height 11
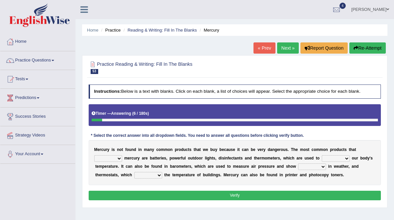
click at [119, 157] on select "hold contain tribute require" at bounding box center [108, 158] width 28 height 7
select select "contain"
click at [94, 155] on select "hold contain tribute require" at bounding box center [108, 158] width 28 height 7
click at [343, 157] on select "depict value measure detect" at bounding box center [336, 158] width 28 height 7
click at [322, 155] on select "depict value measure detect" at bounding box center [336, 158] width 28 height 7
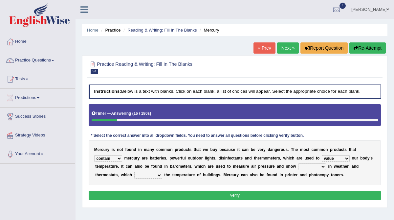
click at [344, 156] on select "depict value measure detect" at bounding box center [336, 158] width 28 height 7
select select "measure"
click at [322, 155] on select "depict value measure detect" at bounding box center [336, 158] width 28 height 7
click at [311, 166] on select "changes contrasts marks contours" at bounding box center [312, 166] width 28 height 7
select select "changes"
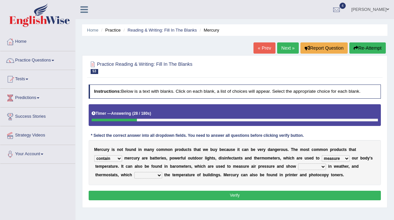
click at [298, 163] on select "changes contrasts marks contours" at bounding box center [312, 166] width 28 height 7
click at [158, 174] on select "conclude determine fold regulate" at bounding box center [148, 175] width 28 height 7
select select "regulate"
click at [134, 172] on select "conclude determine fold regulate" at bounding box center [148, 175] width 28 height 7
click at [181, 193] on button "Verify" at bounding box center [235, 196] width 293 height 10
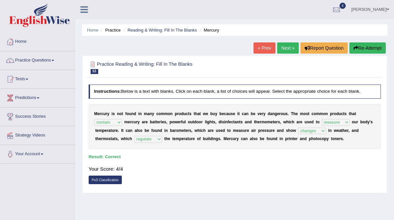
click at [285, 48] on link "Next »" at bounding box center [288, 47] width 22 height 11
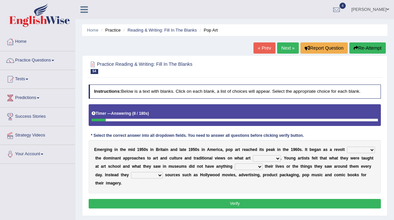
click at [356, 150] on select "against along with within" at bounding box center [361, 150] width 28 height 7
select select "against"
click at [347, 147] on select "against along with within" at bounding box center [361, 150] width 28 height 7
click at [270, 159] on select "be should be has been would be" at bounding box center [267, 158] width 28 height 7
select select "should be"
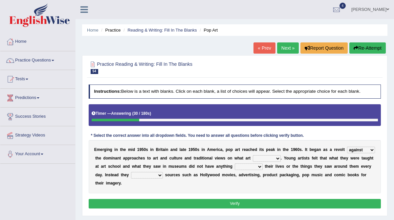
click at [253, 155] on select "be should be has been would be" at bounding box center [267, 158] width 28 height 7
click at [251, 168] on select "doing with with to do with to do" at bounding box center [249, 166] width 28 height 7
select select "to do with"
click at [235, 163] on select "doing with with to do with to do" at bounding box center [249, 166] width 28 height 7
click at [147, 174] on select "mustered up relevant in turned to reckoned on" at bounding box center [147, 175] width 32 height 7
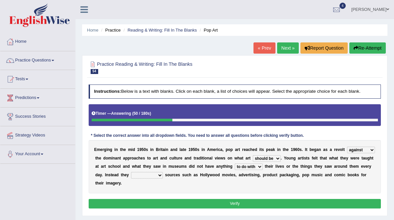
select select "mustered up"
click at [131, 172] on select "mustered up relevant in turned to reckoned on" at bounding box center [147, 175] width 32 height 7
click at [275, 158] on select "be should be has been would be" at bounding box center [267, 158] width 28 height 7
click at [253, 155] on select "be should be has been would be" at bounding box center [267, 158] width 28 height 7
click at [275, 159] on select "be should be has been would be" at bounding box center [267, 158] width 28 height 7
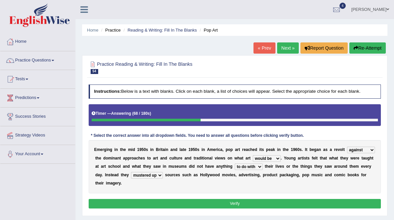
select select "has been"
click at [253, 155] on select "be should be has been would be" at bounding box center [267, 158] width 28 height 7
click at [264, 201] on button "Verify" at bounding box center [235, 204] width 293 height 10
